Goal: Task Accomplishment & Management: Use online tool/utility

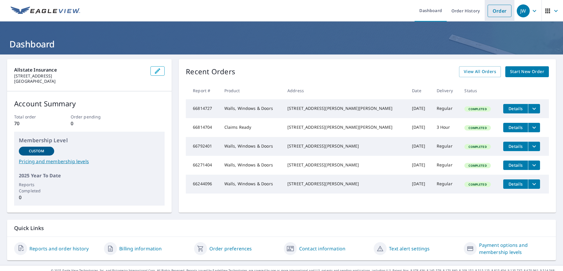
click at [495, 11] on link "Order" at bounding box center [500, 11] width 24 height 12
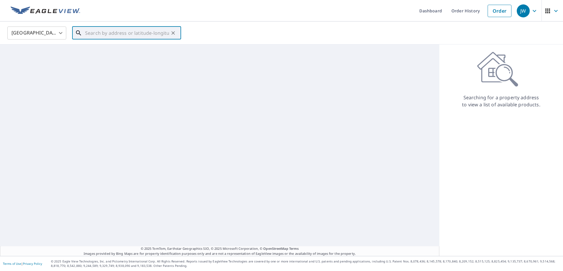
click at [112, 34] on input "text" at bounding box center [127, 33] width 84 height 16
paste input "[STREET_ADDRESS]"
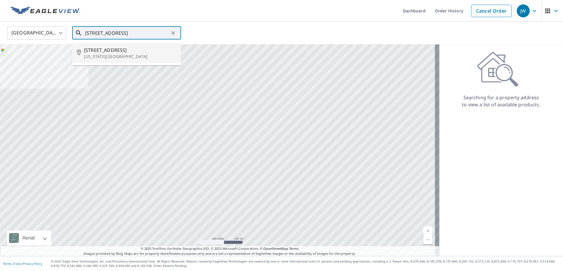
click at [109, 53] on span "[STREET_ADDRESS]" at bounding box center [130, 50] width 92 height 7
type input "[STREET_ADDRESS][US_STATE]"
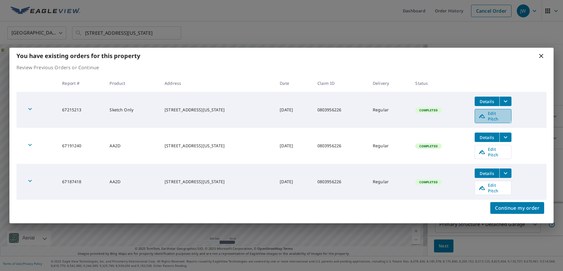
click at [497, 118] on span "Edit Pitch" at bounding box center [492, 115] width 29 height 11
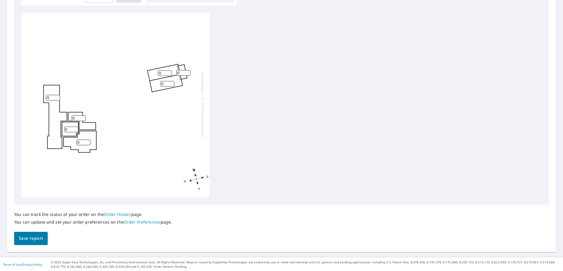
scroll to position [195, 0]
click at [31, 234] on span "Save report" at bounding box center [31, 237] width 24 height 7
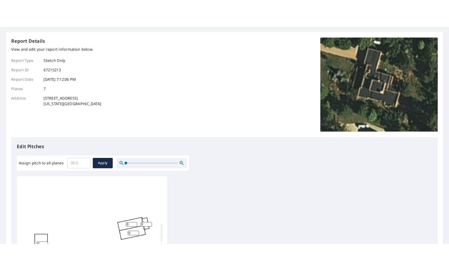
scroll to position [10, 0]
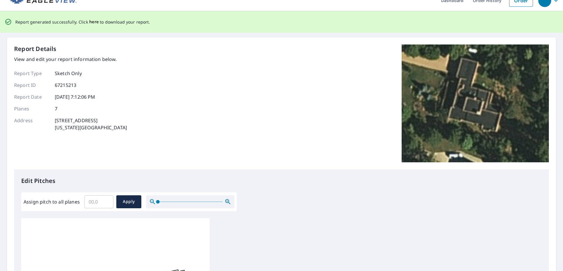
click at [92, 22] on span "here" at bounding box center [94, 21] width 10 height 7
